Goal: Task Accomplishment & Management: Complete application form

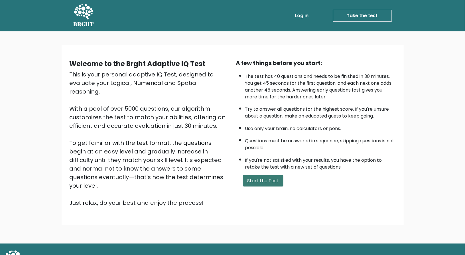
click at [261, 179] on button "Start the Test" at bounding box center [263, 180] width 40 height 11
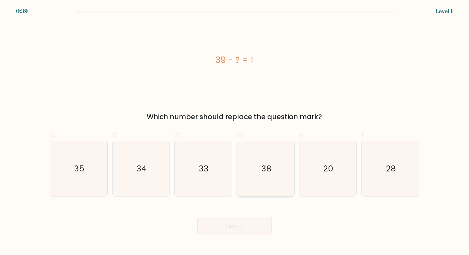
click at [271, 177] on icon "38" at bounding box center [265, 168] width 55 height 55
click at [235, 131] on input "d. 38" at bounding box center [234, 129] width 0 height 4
radio input "true"
click at [246, 226] on button "Next" at bounding box center [234, 226] width 74 height 18
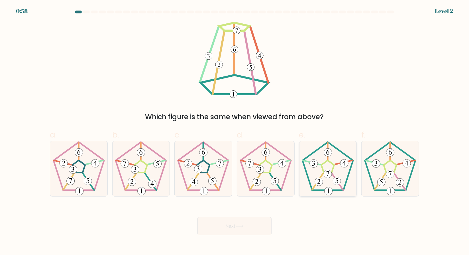
drag, startPoint x: 329, startPoint y: 183, endPoint x: 318, endPoint y: 167, distance: 18.7
click at [318, 167] on icon at bounding box center [327, 168] width 55 height 55
click at [235, 131] on input "e." at bounding box center [234, 129] width 0 height 4
radio input "true"
click at [241, 228] on button "Next" at bounding box center [234, 226] width 74 height 18
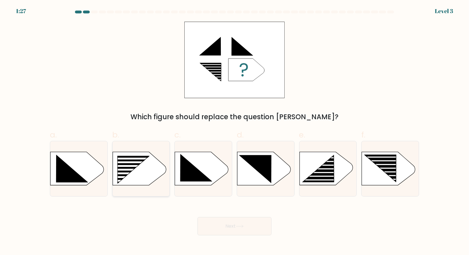
click at [144, 167] on rect at bounding box center [115, 155] width 149 height 113
click at [234, 131] on input "b." at bounding box center [234, 129] width 0 height 4
radio input "true"
click at [238, 224] on icon at bounding box center [240, 225] width 8 height 3
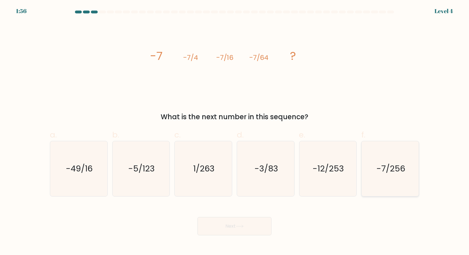
click at [381, 173] on text "-7/256" at bounding box center [390, 168] width 29 height 11
click at [235, 131] on input "f. -7/256" at bounding box center [234, 129] width 0 height 4
radio input "true"
click at [221, 228] on button "Next" at bounding box center [234, 226] width 74 height 18
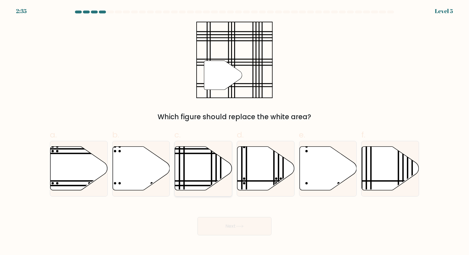
click at [191, 175] on icon at bounding box center [203, 168] width 57 height 44
click at [234, 131] on input "c." at bounding box center [234, 129] width 0 height 4
radio input "true"
click at [245, 224] on button "Next" at bounding box center [234, 226] width 74 height 18
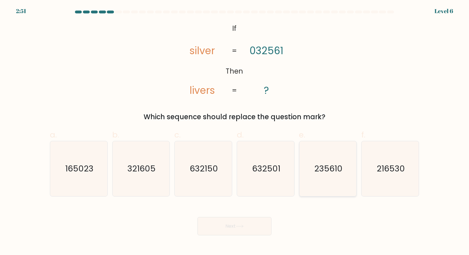
click at [329, 170] on text "235610" at bounding box center [328, 168] width 28 height 11
click at [235, 131] on input "e. 235610" at bounding box center [234, 129] width 0 height 4
radio input "true"
click at [261, 229] on button "Next" at bounding box center [234, 226] width 74 height 18
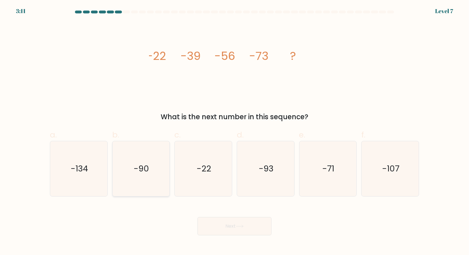
click at [129, 159] on icon "-90" at bounding box center [140, 168] width 55 height 55
click at [234, 131] on input "b. -90" at bounding box center [234, 129] width 0 height 4
radio input "true"
click at [234, 228] on button "Next" at bounding box center [234, 226] width 74 height 18
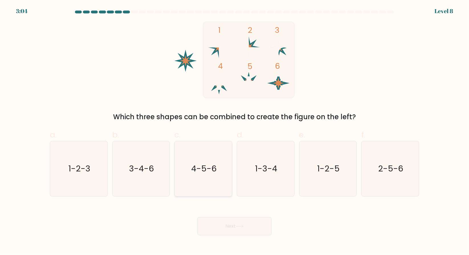
click at [203, 177] on icon "4-5-6" at bounding box center [203, 168] width 55 height 55
click at [234, 131] on input "c. 4-5-6" at bounding box center [234, 129] width 0 height 4
radio input "true"
click at [242, 224] on button "Next" at bounding box center [234, 226] width 74 height 18
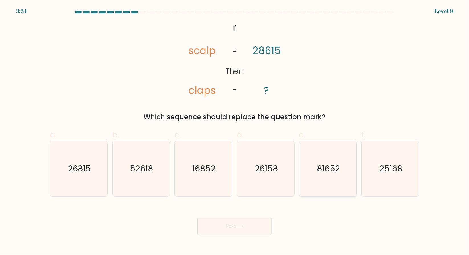
click at [331, 180] on icon "81652" at bounding box center [327, 168] width 55 height 55
click at [235, 131] on input "e. 81652" at bounding box center [234, 129] width 0 height 4
radio input "true"
click at [240, 226] on icon at bounding box center [239, 226] width 7 height 3
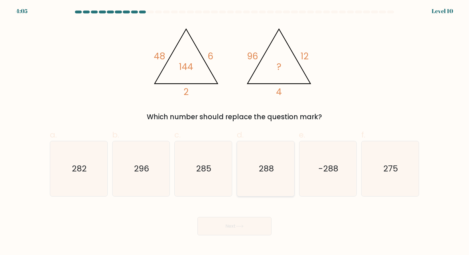
click at [270, 175] on icon "288" at bounding box center [265, 168] width 55 height 55
click at [235, 131] on input "d. 288" at bounding box center [234, 129] width 0 height 4
radio input "true"
click at [231, 230] on button "Next" at bounding box center [234, 226] width 74 height 18
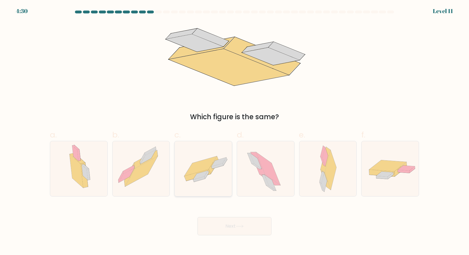
click at [207, 176] on icon at bounding box center [203, 169] width 57 height 40
click at [234, 131] on input "c." at bounding box center [234, 129] width 0 height 4
radio input "true"
click at [234, 226] on button "Next" at bounding box center [234, 226] width 74 height 18
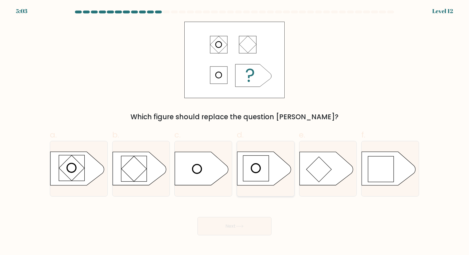
click at [253, 169] on rect at bounding box center [256, 168] width 26 height 26
click at [235, 131] on input "d." at bounding box center [234, 129] width 0 height 4
radio input "true"
click at [242, 225] on icon at bounding box center [240, 225] width 8 height 3
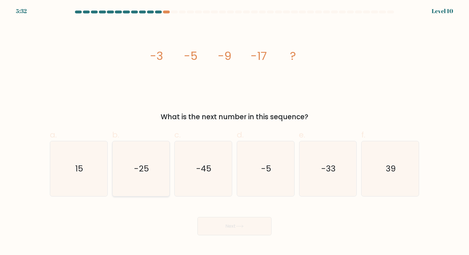
click at [138, 161] on icon "-25" at bounding box center [140, 168] width 55 height 55
click at [234, 131] on input "b. -25" at bounding box center [234, 129] width 0 height 4
radio input "true"
click at [220, 227] on button "Next" at bounding box center [234, 226] width 74 height 18
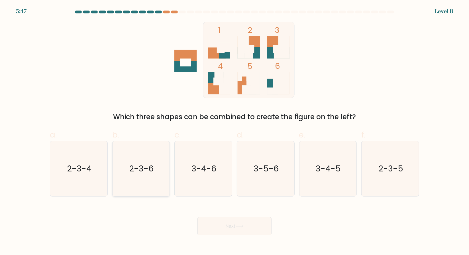
click at [140, 175] on icon "2-3-6" at bounding box center [140, 168] width 55 height 55
click at [234, 131] on input "b. 2-3-6" at bounding box center [234, 129] width 0 height 4
radio input "true"
click at [223, 224] on button "Next" at bounding box center [234, 226] width 74 height 18
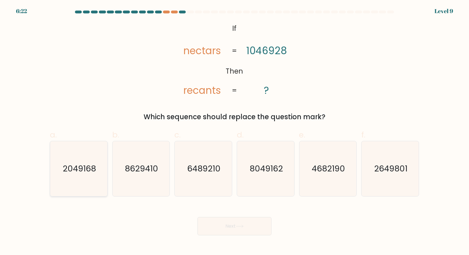
click at [86, 165] on text "2049168" at bounding box center [79, 168] width 33 height 11
click at [234, 131] on input "a. 2049168" at bounding box center [234, 129] width 0 height 4
radio input "true"
click at [249, 225] on button "Next" at bounding box center [234, 226] width 74 height 18
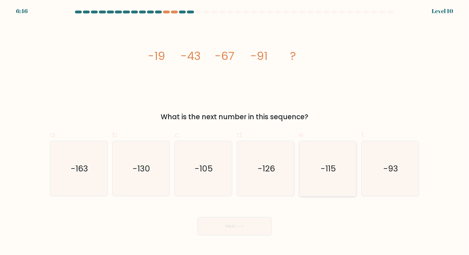
click at [324, 166] on text "-115" at bounding box center [328, 168] width 15 height 11
click at [235, 131] on input "e. -115" at bounding box center [234, 129] width 0 height 4
radio input "true"
click at [236, 228] on button "Next" at bounding box center [234, 226] width 74 height 18
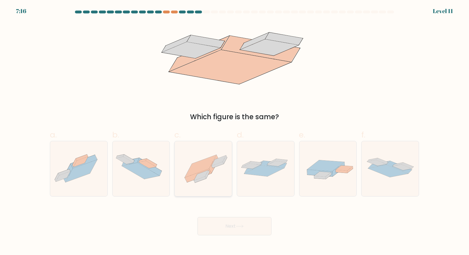
click at [210, 172] on icon at bounding box center [198, 175] width 27 height 13
click at [234, 131] on input "c." at bounding box center [234, 129] width 0 height 4
radio input "true"
click at [236, 226] on button "Next" at bounding box center [234, 226] width 74 height 18
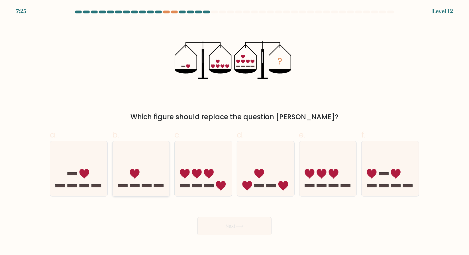
click at [146, 171] on icon at bounding box center [140, 168] width 57 height 47
click at [234, 131] on input "b." at bounding box center [234, 129] width 0 height 4
radio input "true"
click at [240, 228] on button "Next" at bounding box center [234, 226] width 74 height 18
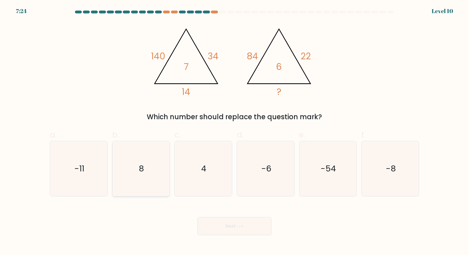
click at [145, 175] on icon "8" at bounding box center [140, 168] width 55 height 55
click at [234, 131] on input "b. 8" at bounding box center [234, 129] width 0 height 4
radio input "true"
click at [240, 228] on button "Next" at bounding box center [234, 226] width 74 height 18
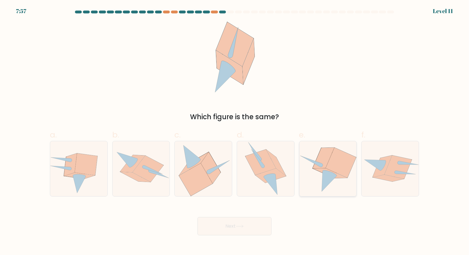
click at [336, 173] on icon at bounding box center [327, 163] width 30 height 30
click at [235, 131] on input "e." at bounding box center [234, 129] width 0 height 4
radio input "true"
click at [239, 233] on button "Next" at bounding box center [234, 226] width 74 height 18
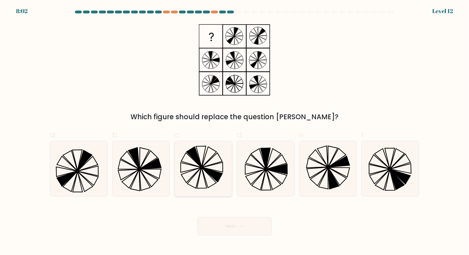
click at [200, 151] on icon at bounding box center [203, 168] width 55 height 55
click at [234, 131] on input "c." at bounding box center [234, 129] width 0 height 4
radio input "true"
click at [200, 151] on icon at bounding box center [203, 168] width 54 height 54
click at [234, 131] on input "c." at bounding box center [234, 129] width 0 height 4
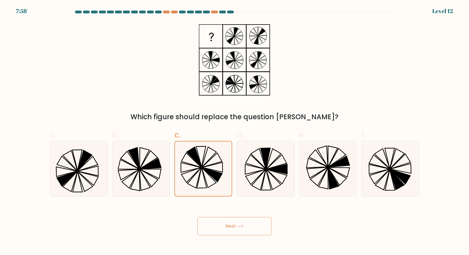
click at [227, 232] on button "Next" at bounding box center [234, 226] width 74 height 18
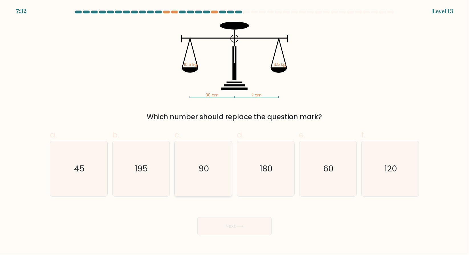
click at [205, 179] on icon "90" at bounding box center [203, 168] width 55 height 55
click at [234, 131] on input "c. 90" at bounding box center [234, 129] width 0 height 4
radio input "true"
click at [229, 227] on button "Next" at bounding box center [234, 226] width 74 height 18
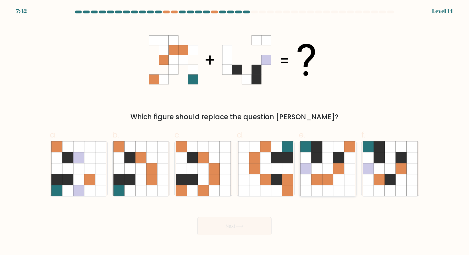
click at [323, 182] on icon at bounding box center [327, 179] width 11 height 11
click at [235, 131] on input "e." at bounding box center [234, 129] width 0 height 4
radio input "true"
click at [243, 225] on icon at bounding box center [240, 225] width 8 height 3
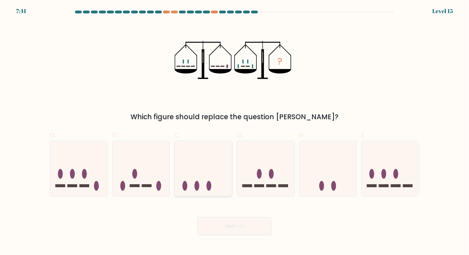
click at [220, 180] on icon at bounding box center [203, 168] width 57 height 47
click at [234, 131] on input "c." at bounding box center [234, 129] width 0 height 4
radio input "true"
click at [231, 228] on button "Next" at bounding box center [234, 226] width 74 height 18
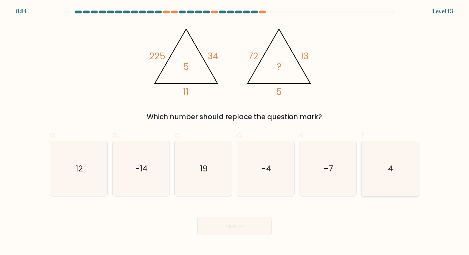
click at [397, 167] on icon "4" at bounding box center [390, 168] width 55 height 55
click at [235, 131] on input "f. 4" at bounding box center [234, 129] width 0 height 4
radio input "true"
click at [252, 224] on button "Next" at bounding box center [234, 226] width 74 height 18
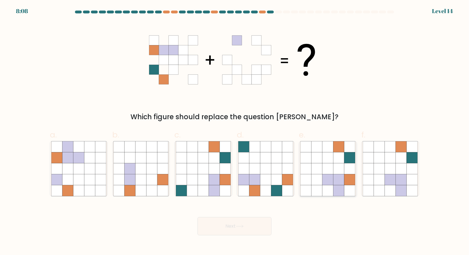
click at [333, 174] on icon at bounding box center [327, 168] width 11 height 11
click at [235, 131] on input "e." at bounding box center [234, 129] width 0 height 4
radio input "true"
click at [333, 174] on icon at bounding box center [327, 179] width 11 height 11
click at [235, 131] on input "e." at bounding box center [234, 129] width 0 height 4
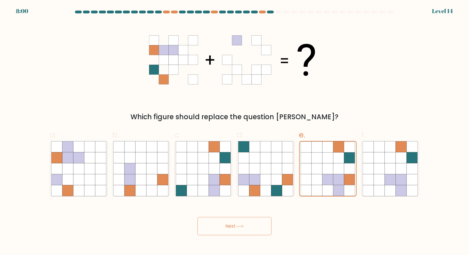
click at [239, 224] on button "Next" at bounding box center [234, 226] width 74 height 18
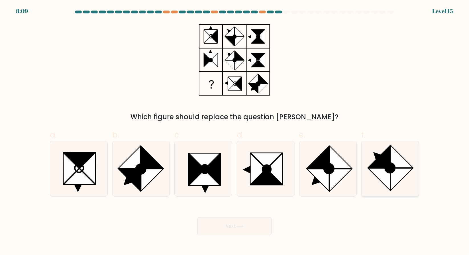
click at [383, 174] on icon at bounding box center [379, 179] width 22 height 22
click at [235, 131] on input "f." at bounding box center [234, 129] width 0 height 4
radio input "true"
click at [244, 221] on button "Next" at bounding box center [234, 226] width 74 height 18
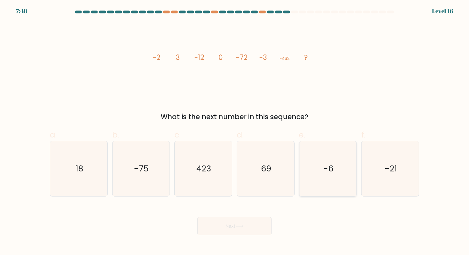
click at [335, 165] on icon "-6" at bounding box center [327, 168] width 55 height 55
click at [235, 131] on input "e. -6" at bounding box center [234, 129] width 0 height 4
radio input "true"
click at [245, 221] on button "Next" at bounding box center [234, 226] width 74 height 18
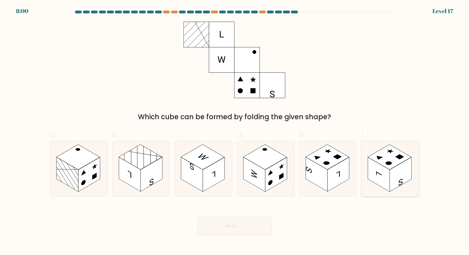
click at [390, 153] on rect at bounding box center [390, 156] width 44 height 25
click at [235, 131] on input "f." at bounding box center [234, 129] width 0 height 4
radio input "true"
click at [224, 224] on button "Next" at bounding box center [234, 226] width 74 height 18
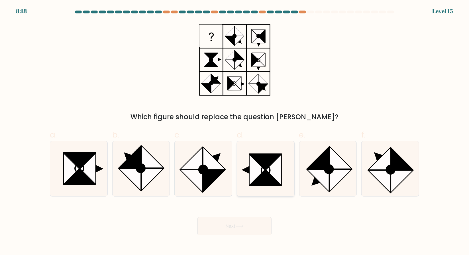
click at [268, 176] on icon at bounding box center [264, 178] width 31 height 16
click at [235, 131] on input "d." at bounding box center [234, 129] width 0 height 4
radio input "true"
click at [230, 223] on button "Next" at bounding box center [234, 226] width 74 height 18
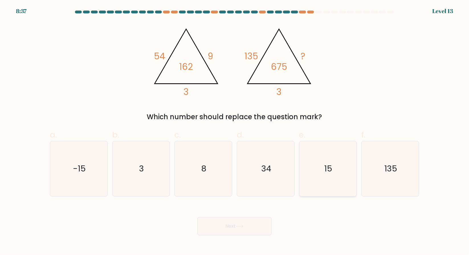
click at [328, 173] on text "15" at bounding box center [328, 168] width 8 height 11
click at [235, 131] on input "e. 15" at bounding box center [234, 129] width 0 height 4
radio input "true"
click at [238, 225] on icon at bounding box center [240, 225] width 8 height 3
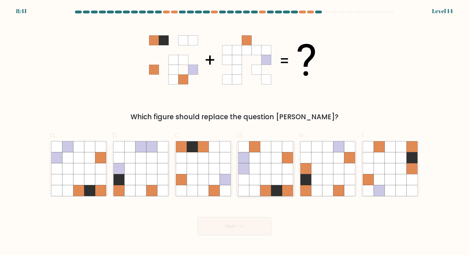
click at [261, 173] on icon at bounding box center [265, 168] width 11 height 11
click at [235, 131] on input "d." at bounding box center [234, 129] width 0 height 4
radio input "true"
click at [226, 226] on button "Next" at bounding box center [234, 226] width 74 height 18
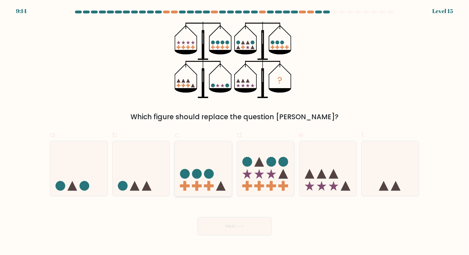
click at [209, 177] on circle at bounding box center [209, 174] width 10 height 10
click at [234, 131] on input "c." at bounding box center [234, 129] width 0 height 4
radio input "true"
click at [243, 228] on button "Next" at bounding box center [234, 226] width 74 height 18
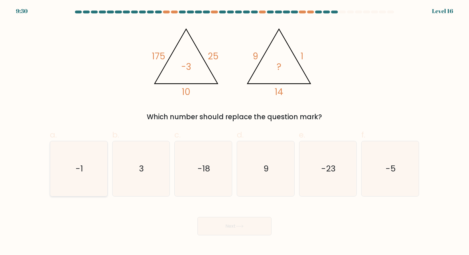
click at [75, 182] on icon "-1" at bounding box center [78, 168] width 55 height 55
click at [234, 131] on input "a. -1" at bounding box center [234, 129] width 0 height 4
radio input "true"
click at [226, 229] on button "Next" at bounding box center [234, 226] width 74 height 18
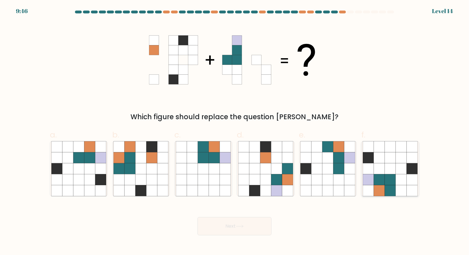
click at [389, 167] on icon at bounding box center [389, 168] width 11 height 11
click at [235, 131] on input "f." at bounding box center [234, 129] width 0 height 4
radio input "true"
click at [251, 226] on button "Next" at bounding box center [234, 226] width 74 height 18
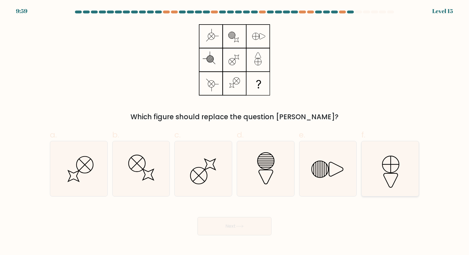
click at [387, 173] on icon at bounding box center [391, 180] width 14 height 14
click at [235, 131] on input "f." at bounding box center [234, 129] width 0 height 4
radio input "true"
click at [252, 226] on button "Next" at bounding box center [234, 226] width 74 height 18
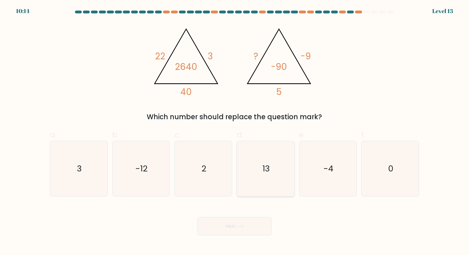
click at [273, 173] on icon "13" at bounding box center [265, 168] width 55 height 55
click at [235, 131] on input "d. 13" at bounding box center [234, 129] width 0 height 4
radio input "true"
click at [257, 232] on button "Next" at bounding box center [234, 226] width 74 height 18
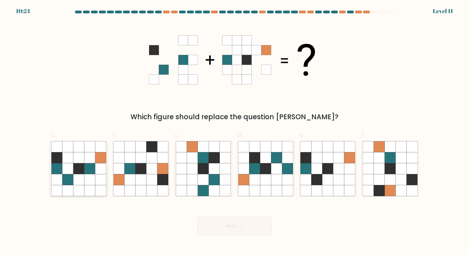
click at [75, 179] on icon at bounding box center [78, 179] width 11 height 11
click at [234, 131] on input "a." at bounding box center [234, 129] width 0 height 4
radio input "true"
click at [234, 224] on button "Next" at bounding box center [234, 226] width 74 height 18
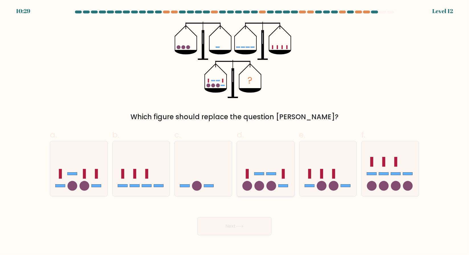
click at [260, 162] on icon at bounding box center [265, 168] width 57 height 47
click at [235, 131] on input "d." at bounding box center [234, 129] width 0 height 4
radio input "true"
click at [244, 225] on icon at bounding box center [240, 225] width 8 height 3
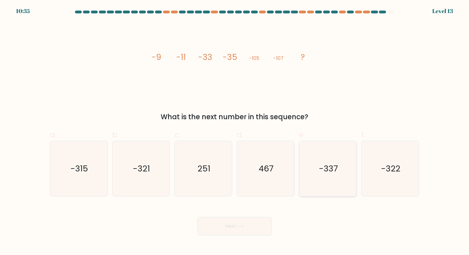
click at [344, 176] on icon "-337" at bounding box center [327, 168] width 55 height 55
click at [235, 131] on input "e. -337" at bounding box center [234, 129] width 0 height 4
radio input "true"
click at [251, 229] on button "Next" at bounding box center [234, 226] width 74 height 18
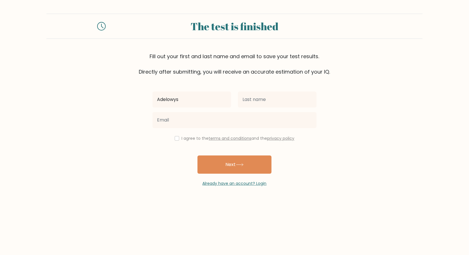
type input "Adelowys"
type input "Sinaga"
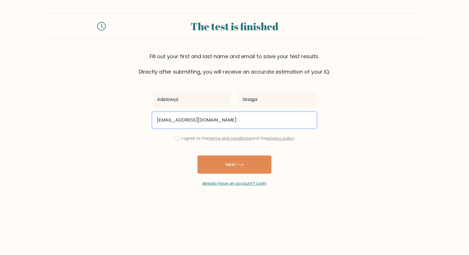
type input "adelowys@gmail.com"
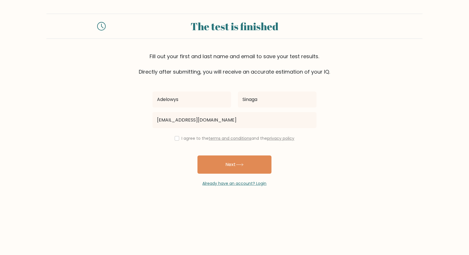
click at [175, 140] on div "I agree to the terms and conditions and the privacy policy" at bounding box center [234, 138] width 171 height 7
click at [175, 137] on input "checkbox" at bounding box center [177, 138] width 5 height 5
checkbox input "true"
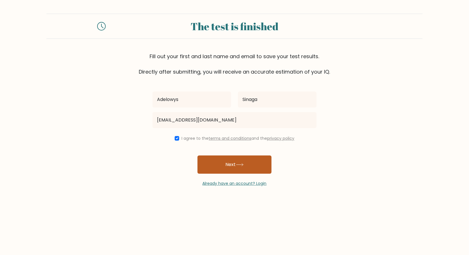
click at [220, 164] on button "Next" at bounding box center [234, 164] width 74 height 18
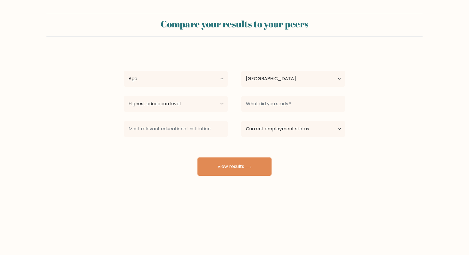
select select "ID"
click at [213, 83] on select "Age Under 18 years old 18-24 years old 25-34 years old 35-44 years old 45-54 ye…" at bounding box center [176, 79] width 104 height 16
select select "25_34"
click at [124, 71] on select "Age Under [DEMOGRAPHIC_DATA] [DEMOGRAPHIC_DATA] [DEMOGRAPHIC_DATA] [DEMOGRAPHIC…" at bounding box center [176, 79] width 104 height 16
click at [196, 106] on select "Highest education level No schooling Primary Lower Secondary Upper Secondary Oc…" at bounding box center [176, 104] width 104 height 16
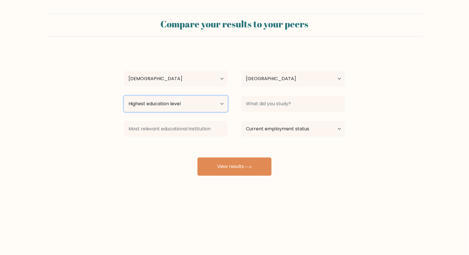
select select "bachelors_degree"
click at [124, 96] on select "Highest education level No schooling Primary Lower Secondary Upper Secondary Oc…" at bounding box center [176, 104] width 104 height 16
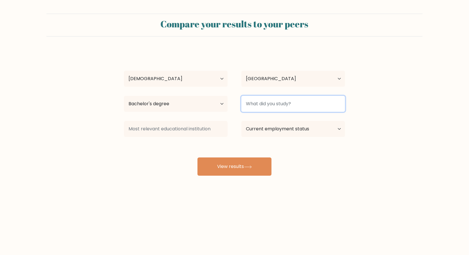
click at [255, 106] on input at bounding box center [293, 104] width 104 height 16
type input "I"
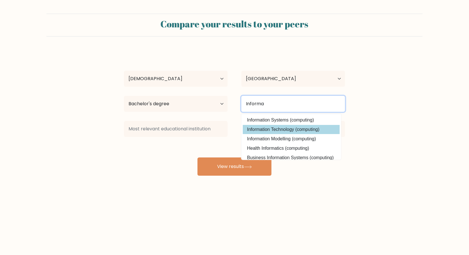
type input "Informa"
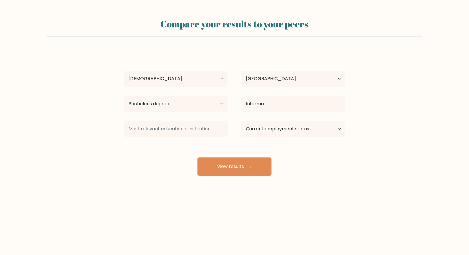
click at [308, 128] on div "Adelowys Sinaga Age Under [DEMOGRAPHIC_DATA] [DEMOGRAPHIC_DATA] [DEMOGRAPHIC_DA…" at bounding box center [234, 112] width 228 height 125
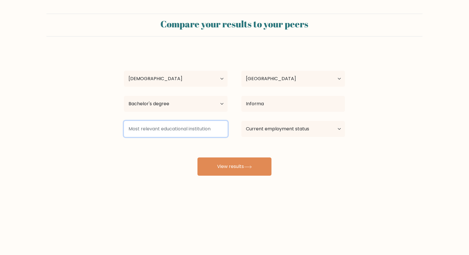
click at [200, 128] on input at bounding box center [176, 129] width 104 height 16
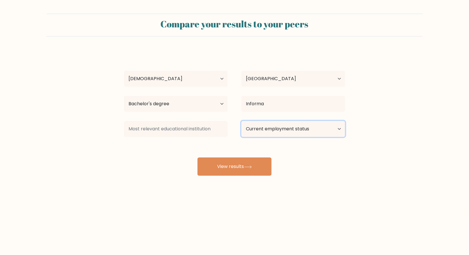
click at [270, 134] on select "Current employment status Employed Student Retired Other / prefer not to answer" at bounding box center [293, 129] width 104 height 16
select select "employed"
click at [241, 121] on select "Current employment status Employed Student Retired Other / prefer not to answer" at bounding box center [293, 129] width 104 height 16
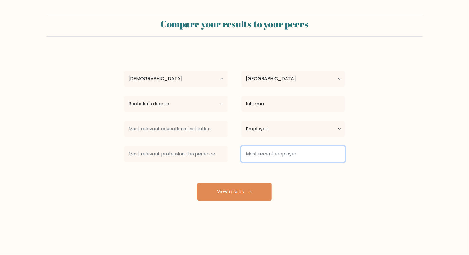
click at [249, 157] on input at bounding box center [293, 154] width 104 height 16
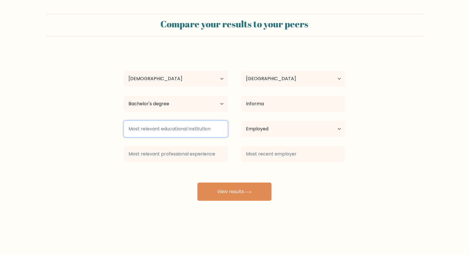
click at [189, 130] on input at bounding box center [176, 129] width 104 height 16
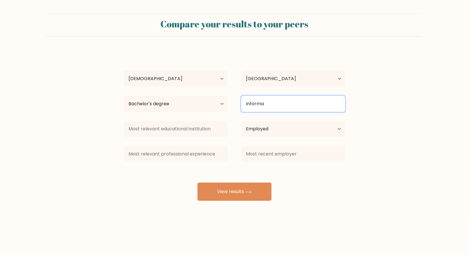
click at [273, 104] on input "Informa" at bounding box center [293, 104] width 104 height 16
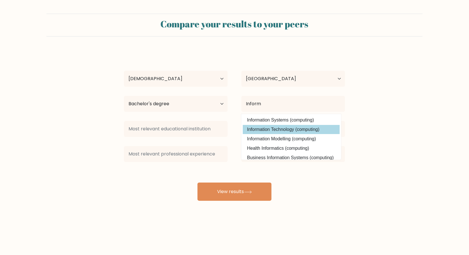
click at [273, 127] on div "Adelowys Sinaga Age Under 18 years old 18-24 years old 25-34 years old 35-44 ye…" at bounding box center [234, 125] width 228 height 150
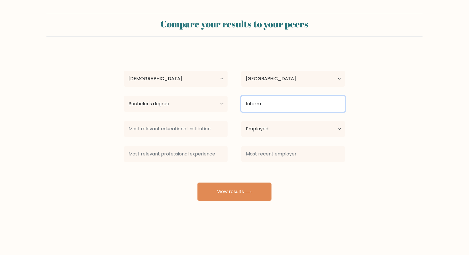
click at [265, 107] on input "Inform" at bounding box center [293, 104] width 104 height 16
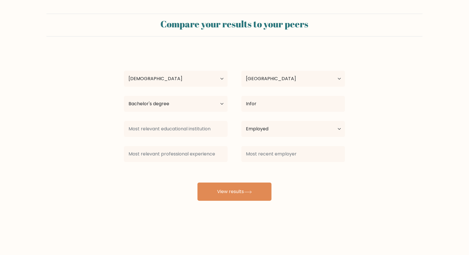
click at [290, 130] on div "Adelowys Sinaga Age Under 18 years old 18-24 years old 25-34 years old 35-44 ye…" at bounding box center [234, 125] width 228 height 150
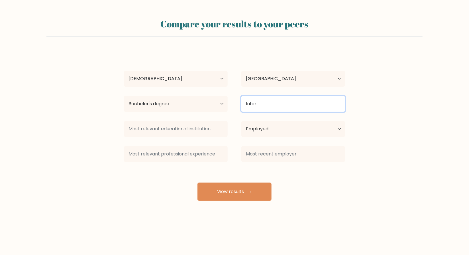
click at [280, 99] on input "Infor" at bounding box center [293, 104] width 104 height 16
type input "I"
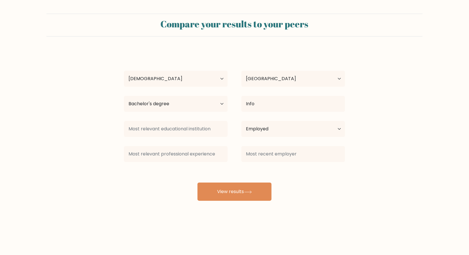
click at [281, 127] on div "Adelowys Sinaga Age Under 18 years old 18-24 years old 25-34 years old 35-44 ye…" at bounding box center [234, 125] width 228 height 150
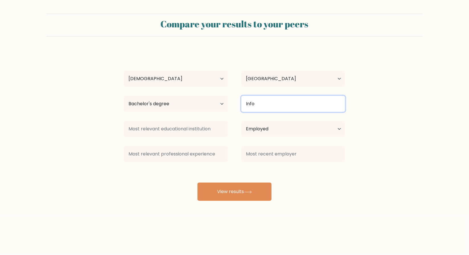
click at [271, 101] on input "Info" at bounding box center [293, 104] width 104 height 16
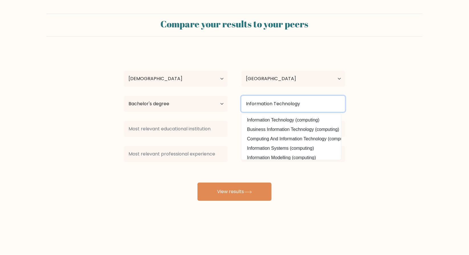
type input "Information Technology"
click at [197, 182] on button "View results" at bounding box center [234, 191] width 74 height 18
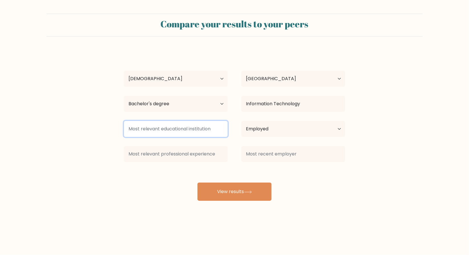
click at [220, 129] on input at bounding box center [176, 129] width 104 height 16
click at [225, 130] on input at bounding box center [176, 129] width 104 height 16
type input "a"
type input "v"
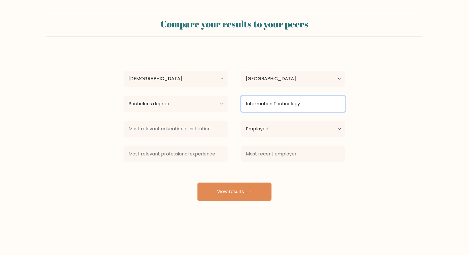
click at [284, 103] on input "Information Technology" at bounding box center [293, 104] width 104 height 16
click at [312, 104] on input "Information Technology" at bounding box center [293, 104] width 104 height 16
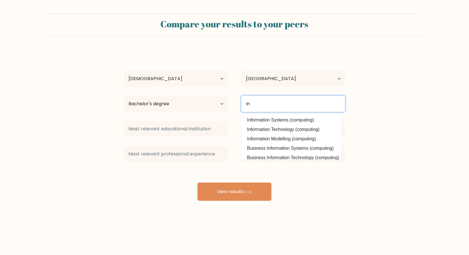
type input "I"
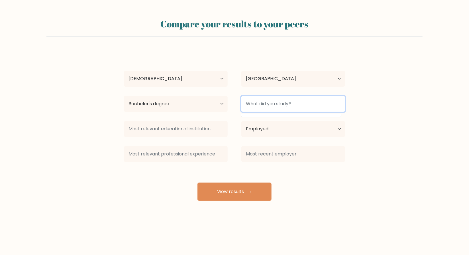
click at [261, 107] on input at bounding box center [293, 104] width 104 height 16
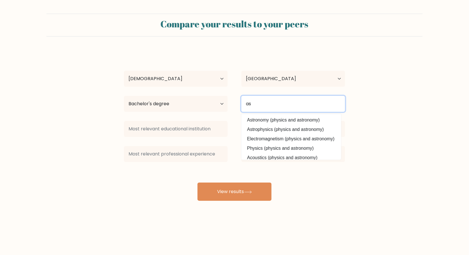
type input "a"
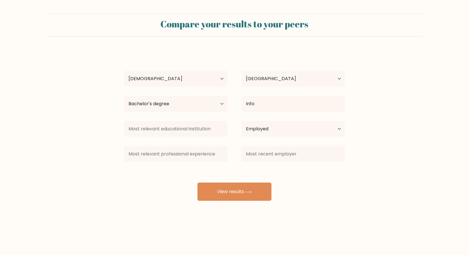
click at [292, 129] on div "Adelowys Sinaga Age Under 18 years old 18-24 years old 25-34 years old 35-44 ye…" at bounding box center [234, 125] width 228 height 150
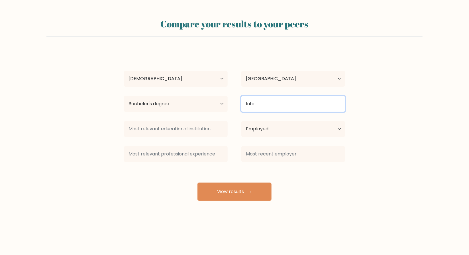
click at [272, 104] on input "Info" at bounding box center [293, 104] width 104 height 16
type input "Inform"
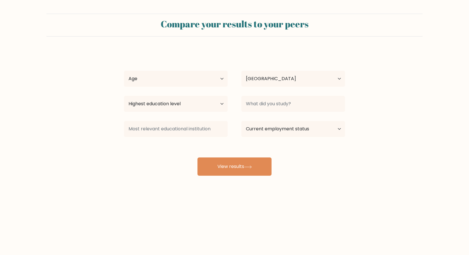
select select "ID"
click at [200, 76] on select "Age Under [DEMOGRAPHIC_DATA] [DEMOGRAPHIC_DATA] [DEMOGRAPHIC_DATA] [DEMOGRAPHIC…" at bounding box center [176, 79] width 104 height 16
select select "25_34"
click at [124, 71] on select "Age Under [DEMOGRAPHIC_DATA] [DEMOGRAPHIC_DATA] [DEMOGRAPHIC_DATA] [DEMOGRAPHIC…" at bounding box center [176, 79] width 104 height 16
click at [209, 101] on select "Highest education level No schooling Primary Lower Secondary Upper Secondary Oc…" at bounding box center [176, 104] width 104 height 16
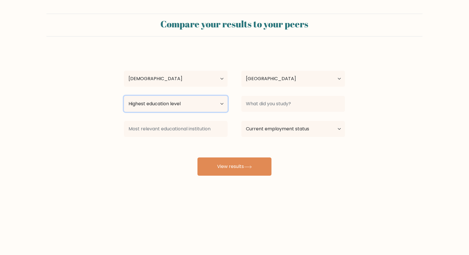
select select "bachelors_degree"
click at [124, 96] on select "Highest education level No schooling Primary Lower Secondary Upper Secondary Oc…" at bounding box center [176, 104] width 104 height 16
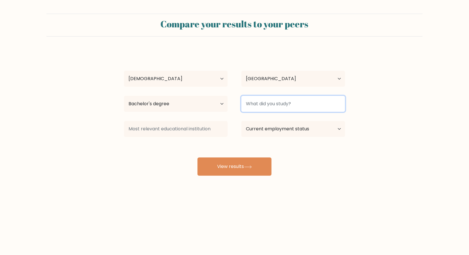
click at [257, 102] on input at bounding box center [293, 104] width 104 height 16
click at [257, 102] on input "Info" at bounding box center [293, 104] width 104 height 16
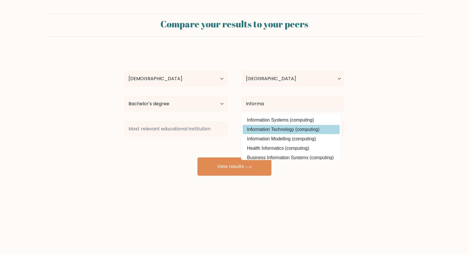
click at [283, 127] on div "Adelowys Sinaga Age Under 18 years old 18-24 years old 25-34 years old 35-44 ye…" at bounding box center [234, 112] width 228 height 125
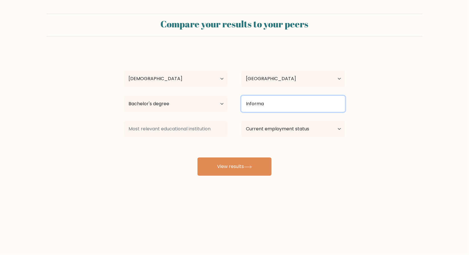
click at [268, 103] on input "Informa" at bounding box center [293, 104] width 104 height 16
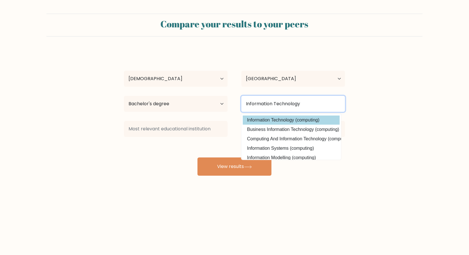
type input "Information Technology"
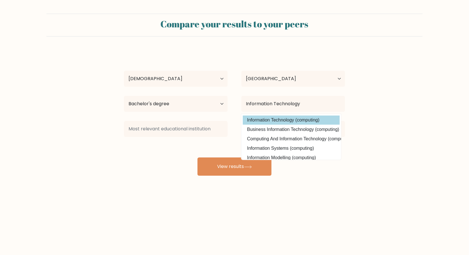
click at [289, 119] on div "Adelowys Sinaga Age Under 18 years old 18-24 years old 25-34 years old 35-44 ye…" at bounding box center [234, 112] width 228 height 125
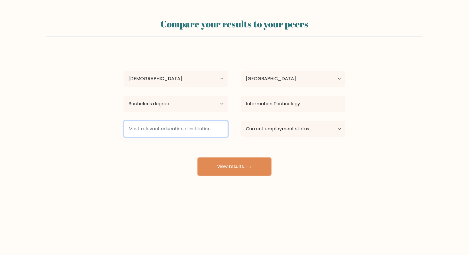
click at [185, 133] on input at bounding box center [176, 129] width 104 height 16
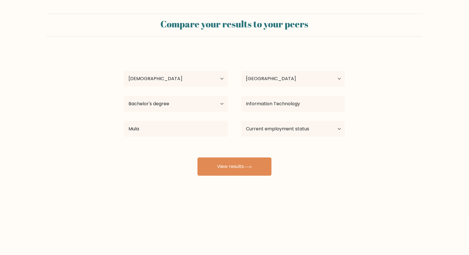
click at [189, 144] on div "Adelowys Sinaga Age Under 18 years old 18-24 years old 25-34 years old 35-44 ye…" at bounding box center [234, 112] width 228 height 125
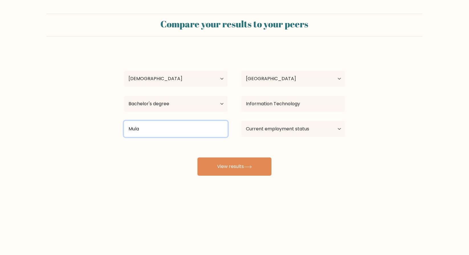
click at [175, 132] on input "Mula" at bounding box center [176, 129] width 104 height 16
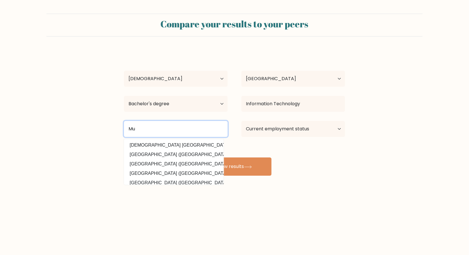
type input "M"
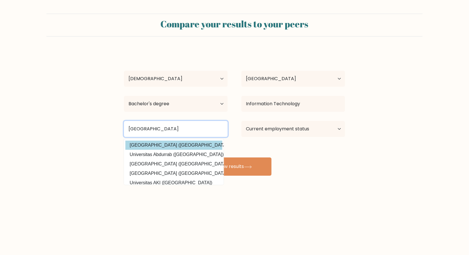
type input "Universitas Mulawarman"
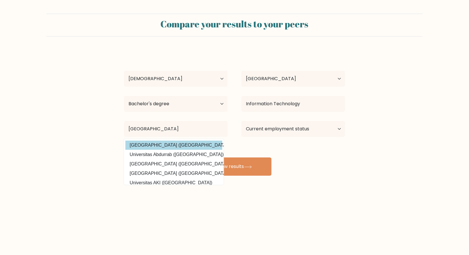
click at [189, 144] on div "Adelowys Sinaga Age Under 18 years old 18-24 years old 25-34 years old 35-44 ye…" at bounding box center [234, 112] width 228 height 125
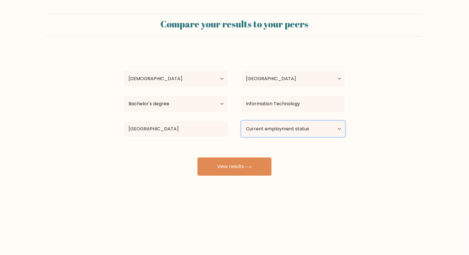
click at [268, 130] on select "Current employment status Employed Student Retired Other / prefer not to answer" at bounding box center [293, 129] width 104 height 16
click at [241, 121] on select "Current employment status Employed Student Retired Other / prefer not to answer" at bounding box center [293, 129] width 104 height 16
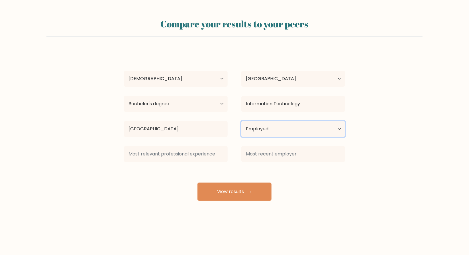
click at [266, 134] on select "Current employment status Employed Student Retired Other / prefer not to answer" at bounding box center [293, 129] width 104 height 16
select select "other"
click at [241, 121] on select "Current employment status Employed Student Retired Other / prefer not to answer" at bounding box center [293, 129] width 104 height 16
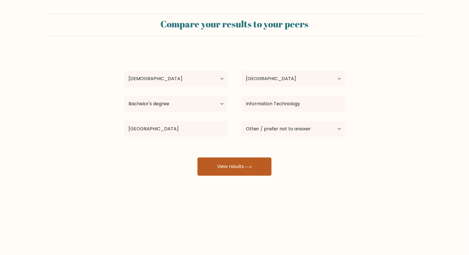
click at [248, 169] on button "View results" at bounding box center [234, 166] width 74 height 18
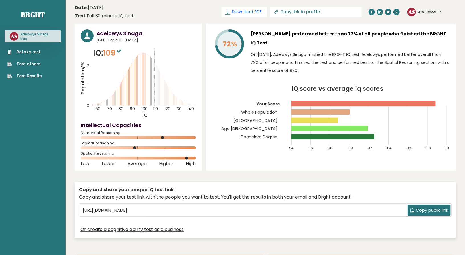
click at [261, 11] on span "Download PDF" at bounding box center [247, 12] width 30 height 6
click at [370, 134] on rect at bounding box center [332, 136] width 83 height 5
click at [446, 107] on icon "IQ score vs average Iq scores 94 96 98 100 102 104 106 108 110 Your Score Whole…" at bounding box center [331, 121] width 238 height 70
click at [443, 104] on icon "IQ score vs average Iq scores 94 96 98 100 102 104 106 108 110 Your Score Whole…" at bounding box center [331, 121] width 238 height 70
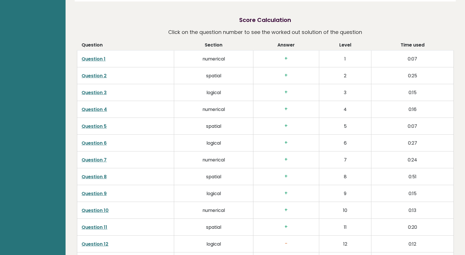
scroll to position [897, 0]
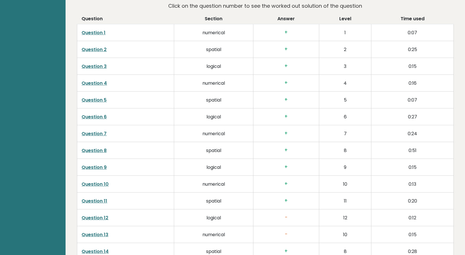
click at [100, 215] on link "Question 12" at bounding box center [95, 217] width 27 height 7
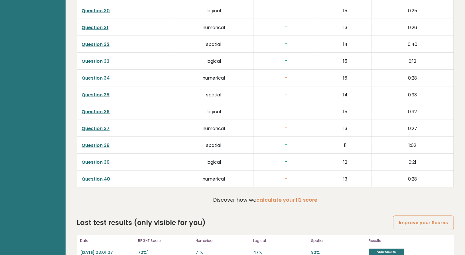
scroll to position [1413, 0]
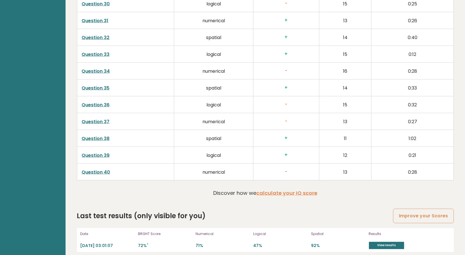
click at [106, 169] on link "Question 40" at bounding box center [96, 172] width 28 height 7
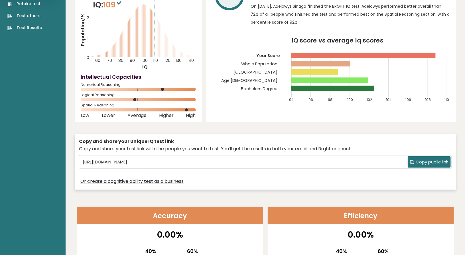
scroll to position [5, 0]
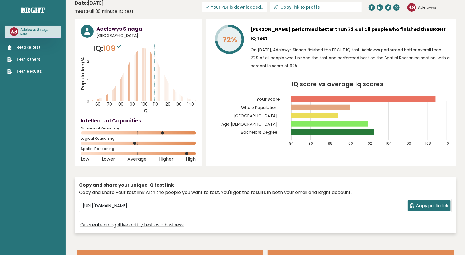
click at [267, 7] on span "✓ Your PDF is downloaded..." at bounding box center [234, 7] width 65 height 10
drag, startPoint x: 239, startPoint y: 10, endPoint x: 151, endPoint y: 1, distance: 88.2
click at [151, 1] on header "Date: October 14, 2025 Test: Full 30 minute IQ test Download PDF Downloading...…" at bounding box center [265, 7] width 381 height 18
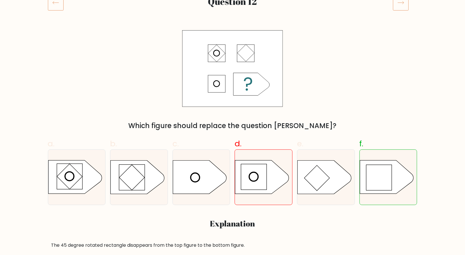
scroll to position [102, 0]
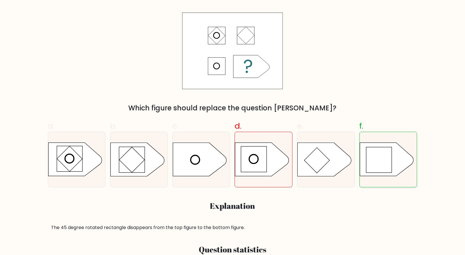
click at [374, 182] on div at bounding box center [388, 160] width 58 height 56
click at [233, 29] on input "f." at bounding box center [232, 27] width 0 height 4
radio input "true"
click at [374, 183] on div at bounding box center [388, 160] width 58 height 56
click at [233, 29] on input "f." at bounding box center [232, 27] width 0 height 4
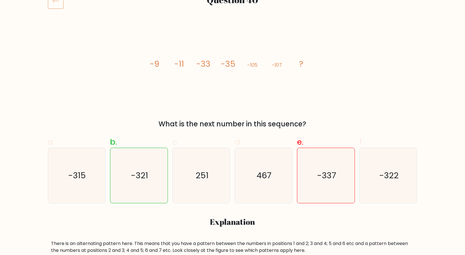
scroll to position [86, 0]
click at [144, 184] on icon "-321" at bounding box center [138, 175] width 55 height 55
click at [232, 45] on input "b. -321" at bounding box center [232, 44] width 0 height 4
radio input "true"
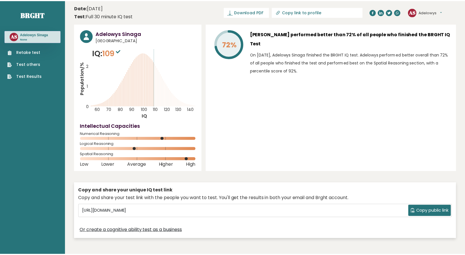
scroll to position [5, 0]
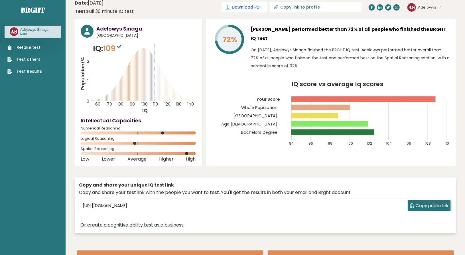
click at [261, 5] on span "Download PDF" at bounding box center [247, 7] width 30 height 6
